Goal: Transaction & Acquisition: Purchase product/service

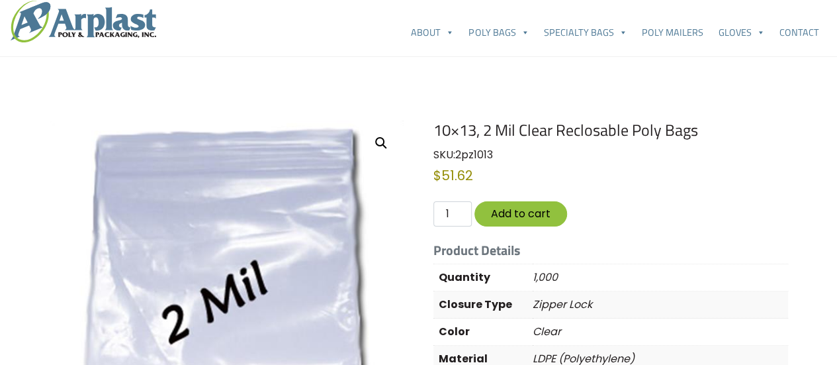
scroll to position [28, 0]
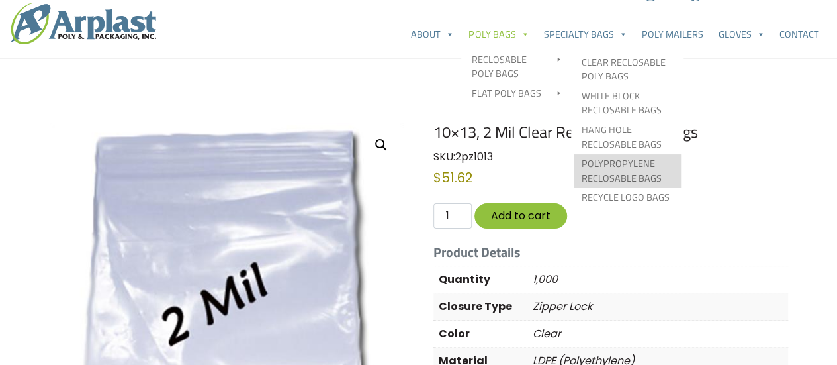
click at [626, 168] on link "Polypropylene Reclosable Bags" at bounding box center [627, 171] width 107 height 34
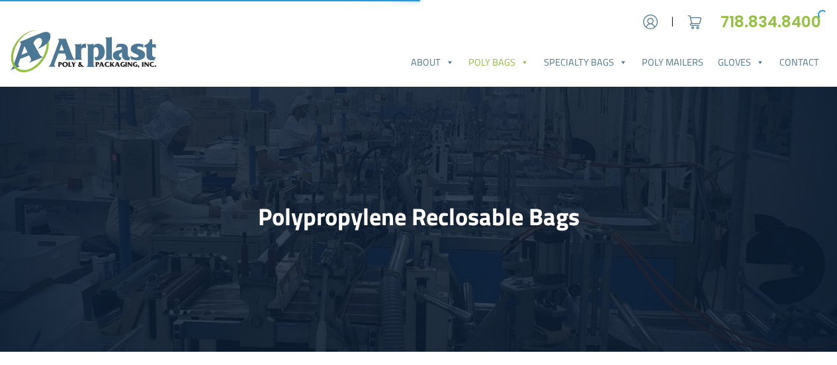
select select "25"
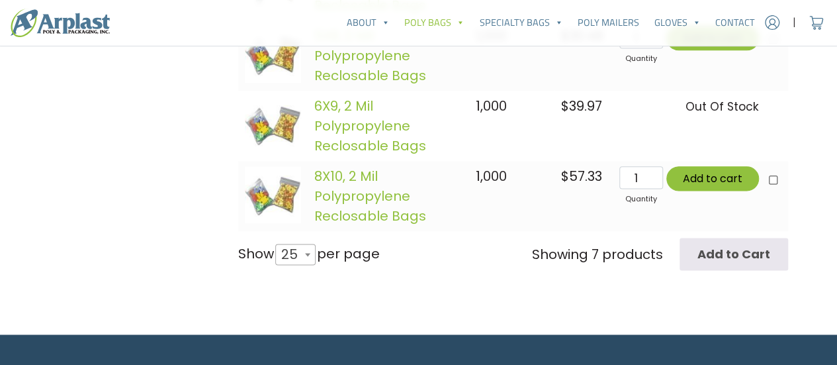
scroll to position [765, 0]
